Goal: Task Accomplishment & Management: Manage account settings

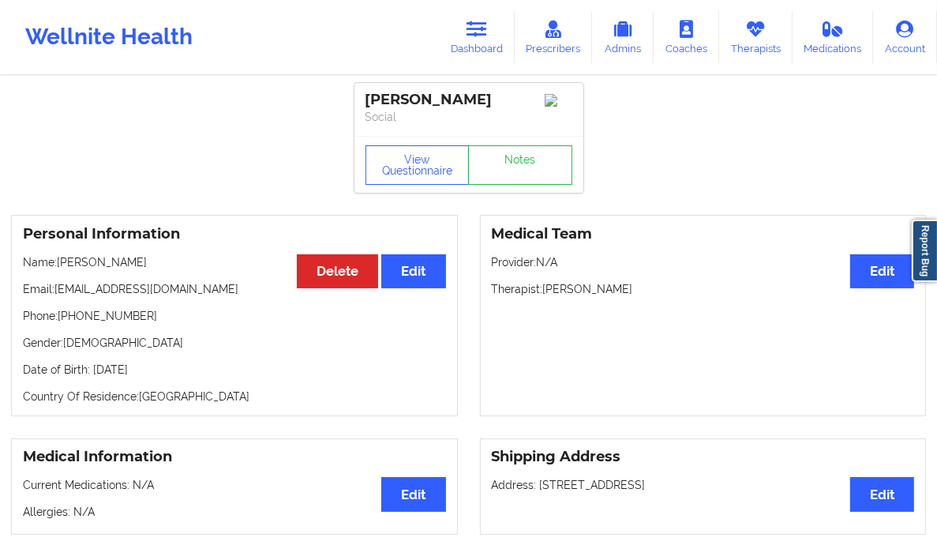
click at [501, 23] on link "Dashboard" at bounding box center [477, 37] width 76 height 52
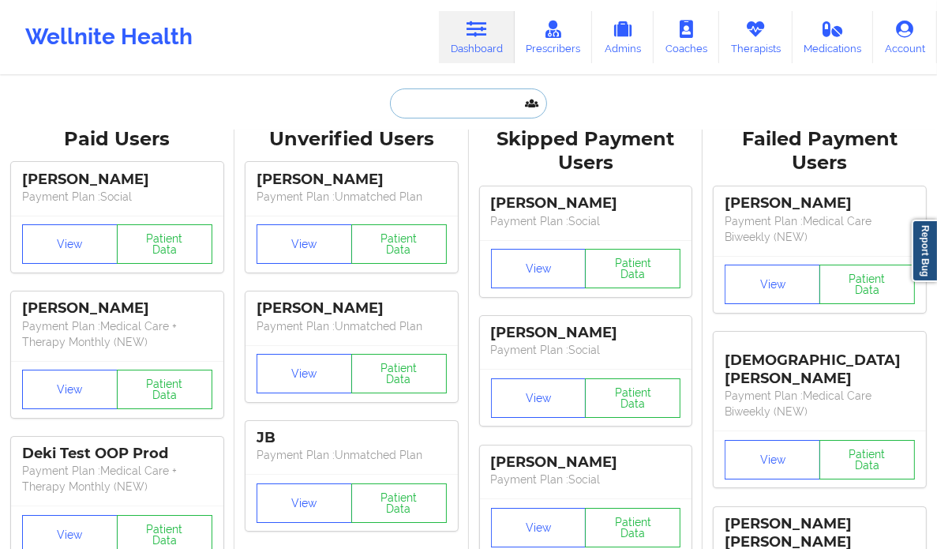
click at [433, 99] on input "text" at bounding box center [468, 103] width 156 height 30
paste input "[PERSON_NAME]"
type input "[PERSON_NAME]"
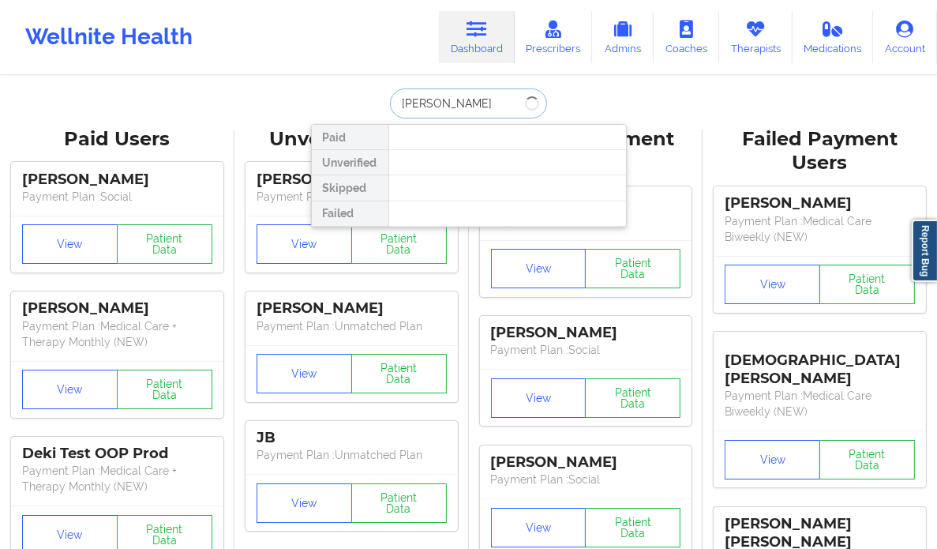
click at [433, 99] on input "[PERSON_NAME]" at bounding box center [468, 103] width 156 height 30
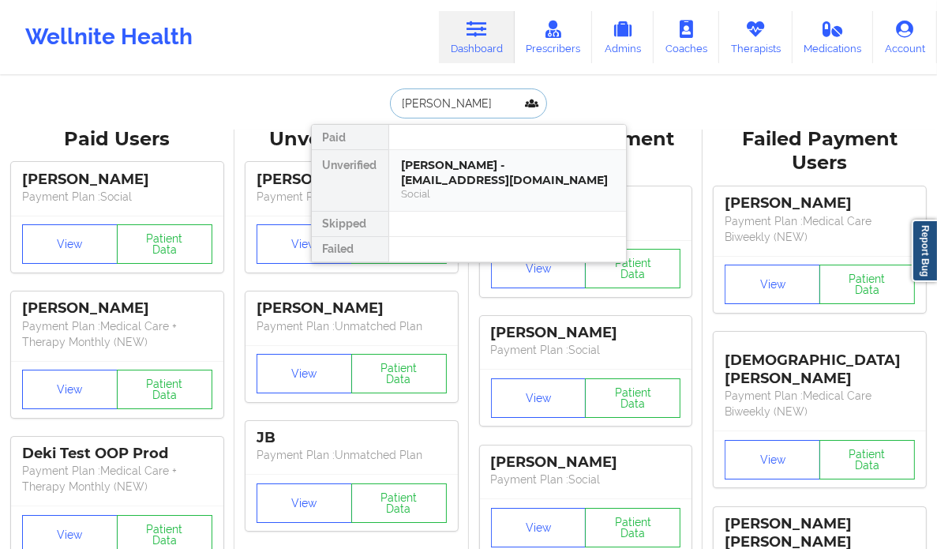
click at [548, 163] on div "[PERSON_NAME] - [EMAIL_ADDRESS][DOMAIN_NAME]" at bounding box center [508, 172] width 212 height 29
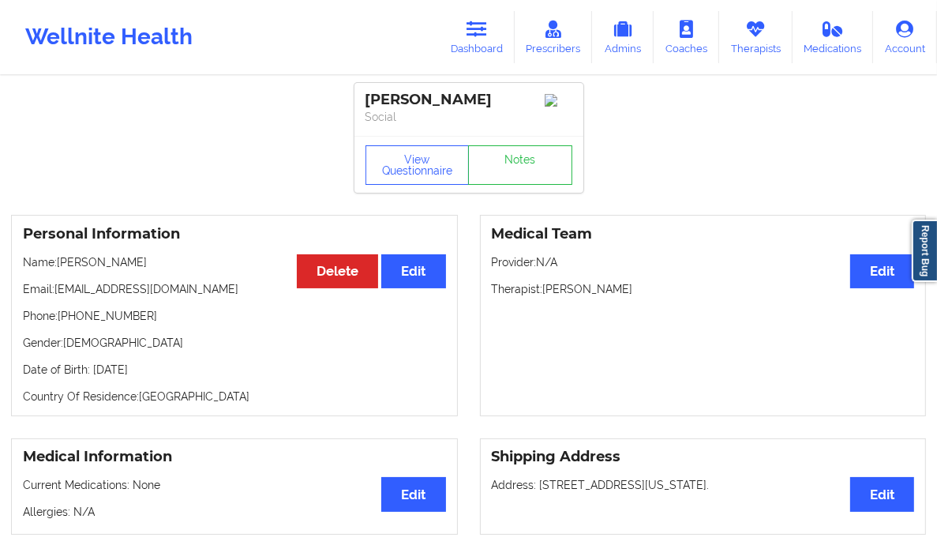
click at [401, 110] on p "Social" at bounding box center [469, 117] width 207 height 16
click at [483, 43] on link "Dashboard" at bounding box center [477, 37] width 76 height 52
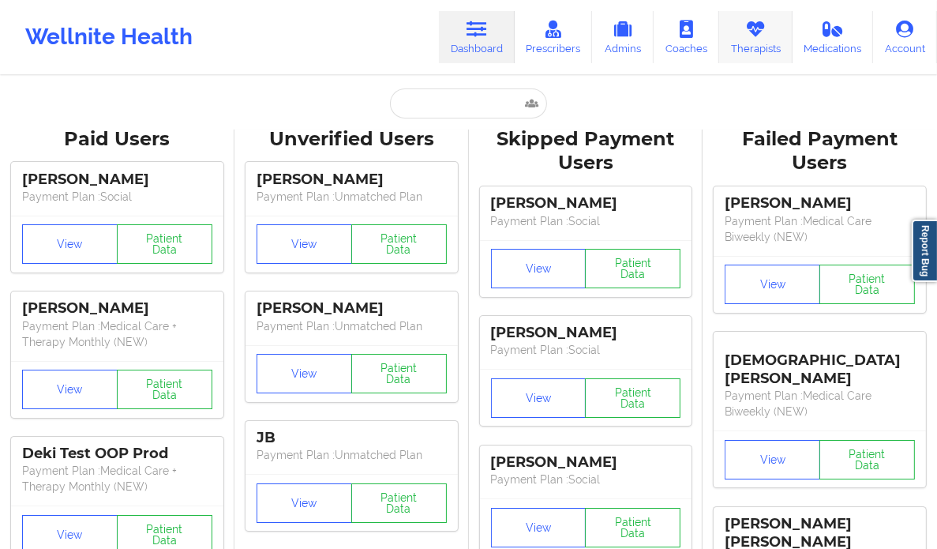
click at [768, 29] on link "Therapists" at bounding box center [755, 37] width 73 height 52
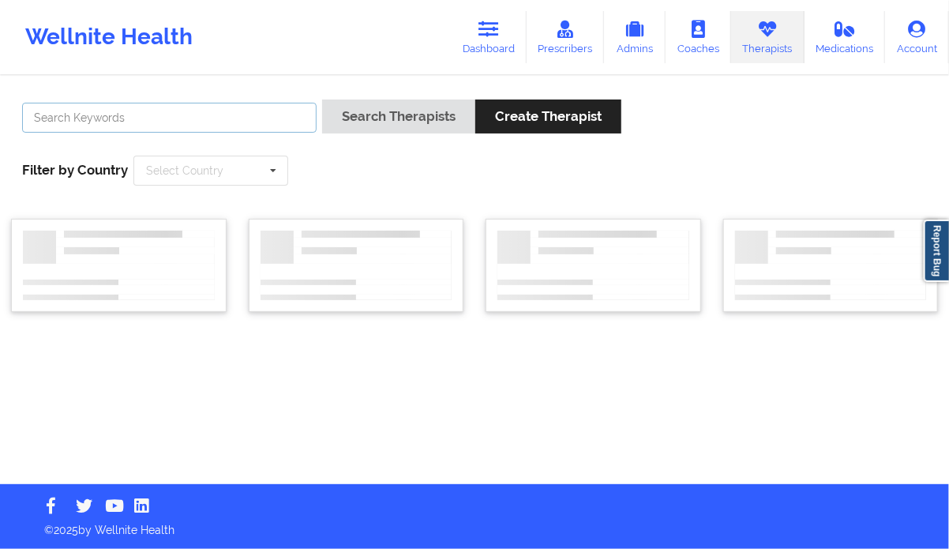
click at [231, 103] on input "text" at bounding box center [169, 118] width 294 height 30
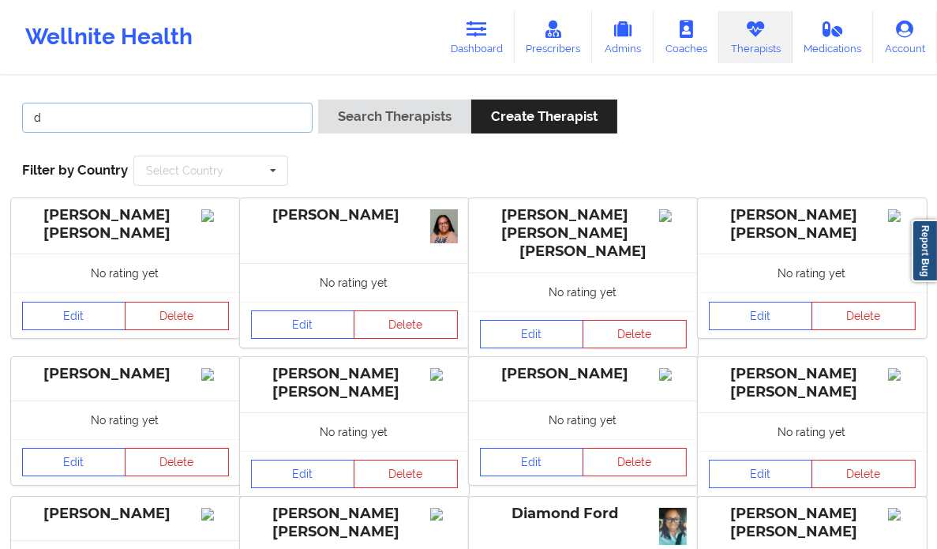
type input "[PERSON_NAME] [GEOGRAPHIC_DATA]"
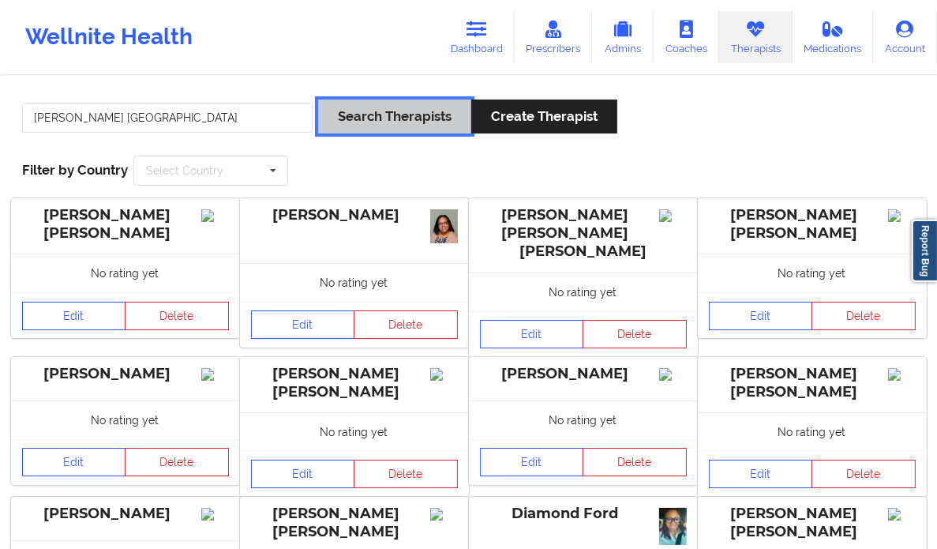
click at [392, 121] on button "Search Therapists" at bounding box center [394, 116] width 153 height 34
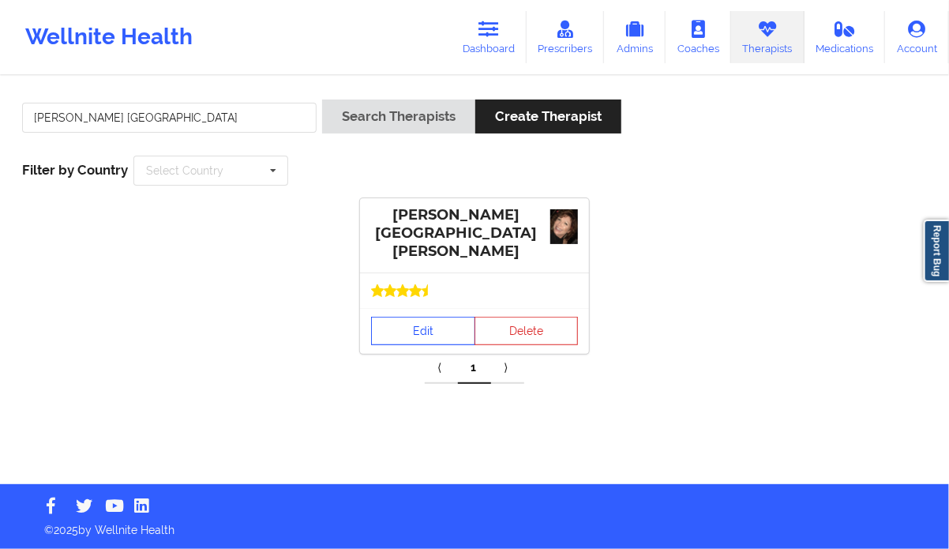
click at [405, 323] on link "Edit" at bounding box center [423, 331] width 104 height 28
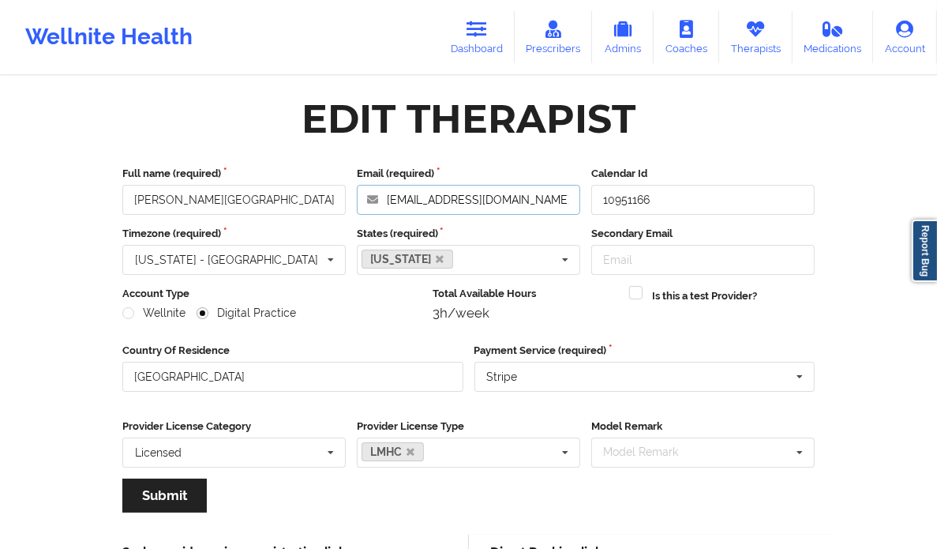
click at [454, 198] on input "[EMAIL_ADDRESS][DOMAIN_NAME]" at bounding box center [468, 200] width 223 height 30
